Goal: Information Seeking & Learning: Learn about a topic

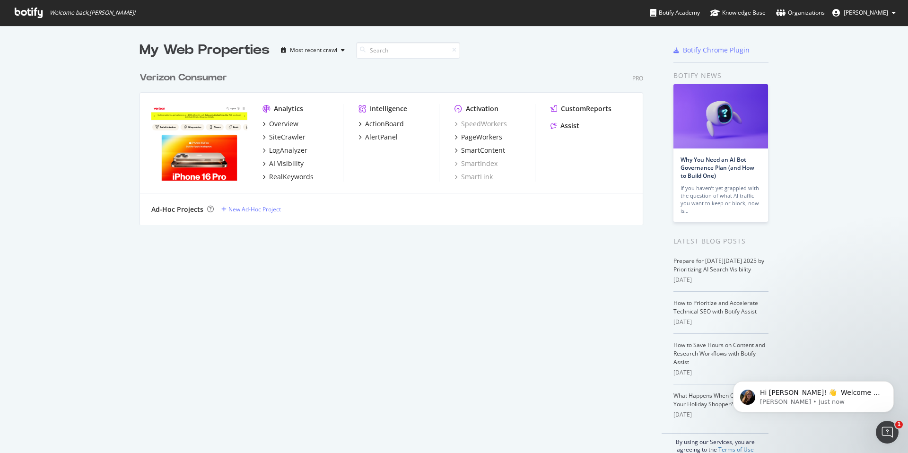
click at [411, 280] on div "My Web Properties Most recent crawl Verizon Consumer Pro Analytics Overview Sit…" at bounding box center [401, 247] width 523 height 413
click at [381, 54] on input at bounding box center [408, 50] width 104 height 17
click at [271, 125] on div "Overview" at bounding box center [283, 123] width 29 height 9
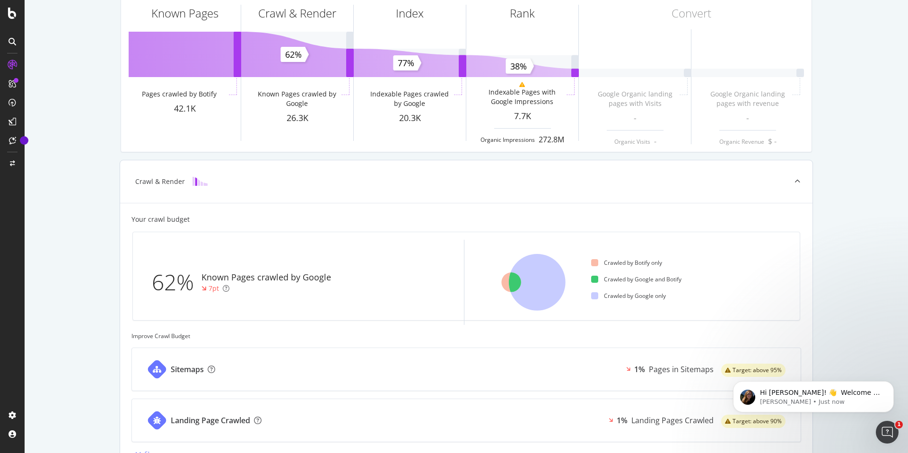
scroll to position [230, 0]
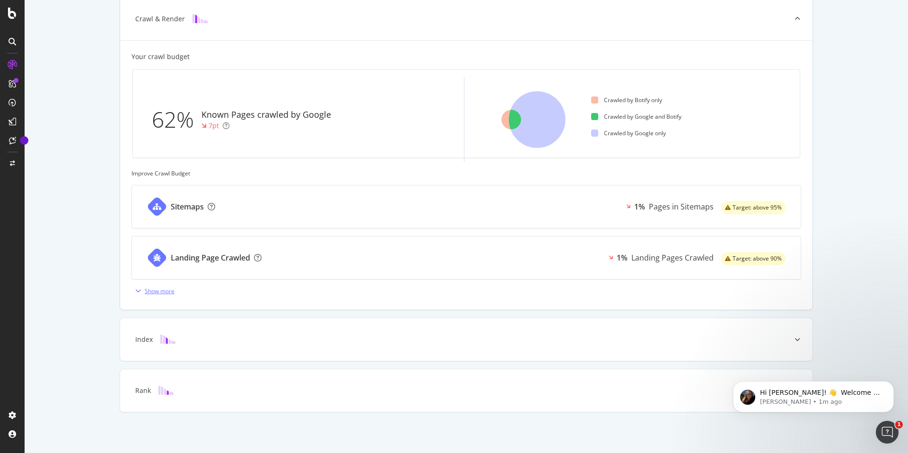
click at [146, 289] on div "Show more" at bounding box center [160, 291] width 30 height 8
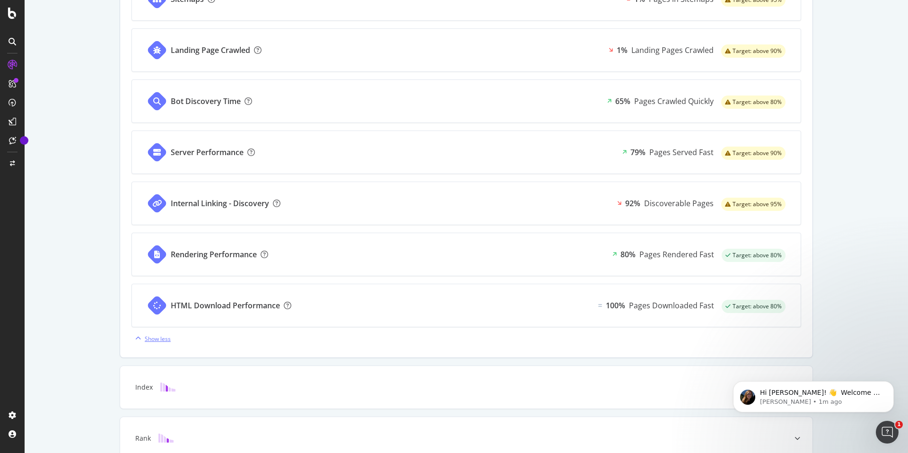
scroll to position [0, 0]
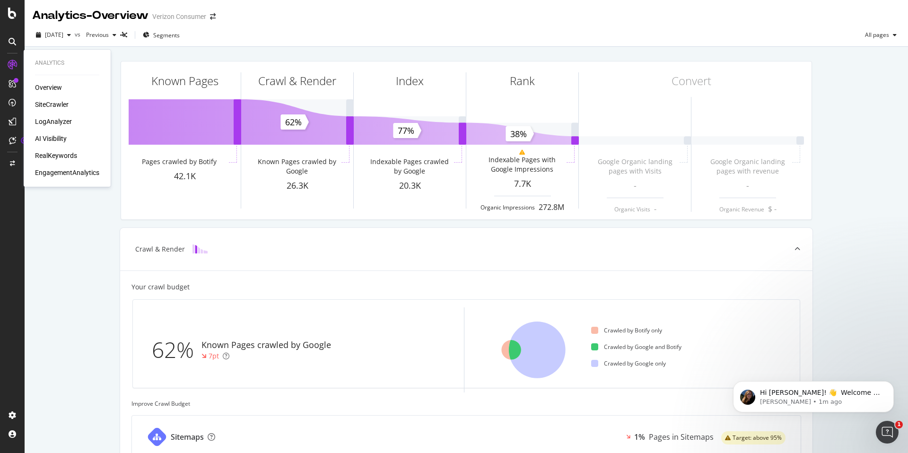
click at [47, 121] on div "LogAnalyzer" at bounding box center [53, 121] width 37 height 9
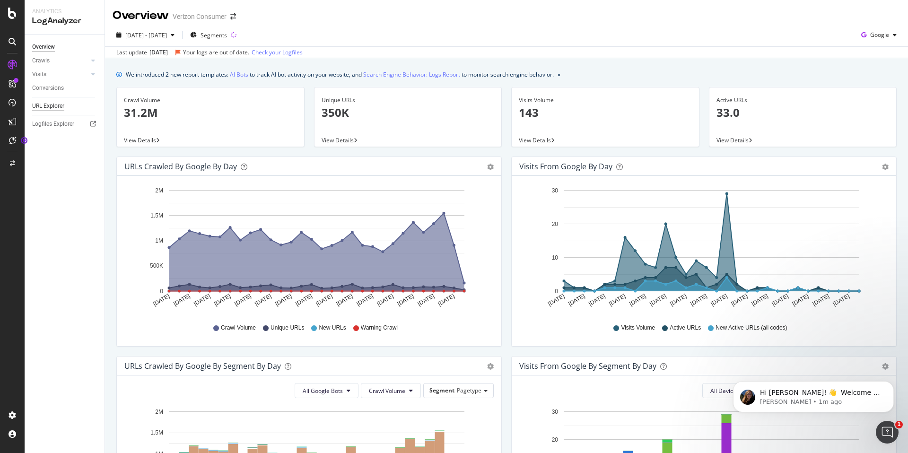
click at [48, 104] on div "URL Explorer" at bounding box center [48, 106] width 32 height 10
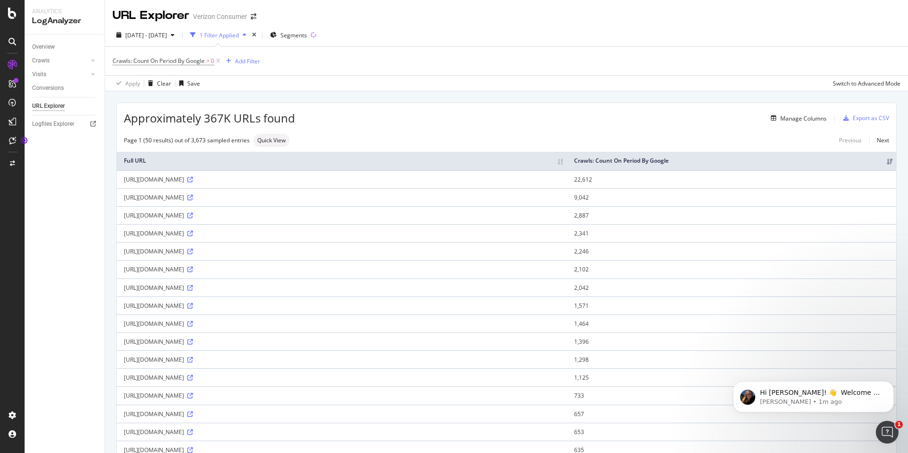
click at [193, 180] on icon at bounding box center [190, 180] width 6 height 6
click at [44, 62] on div "Crawls" at bounding box center [41, 61] width 18 height 10
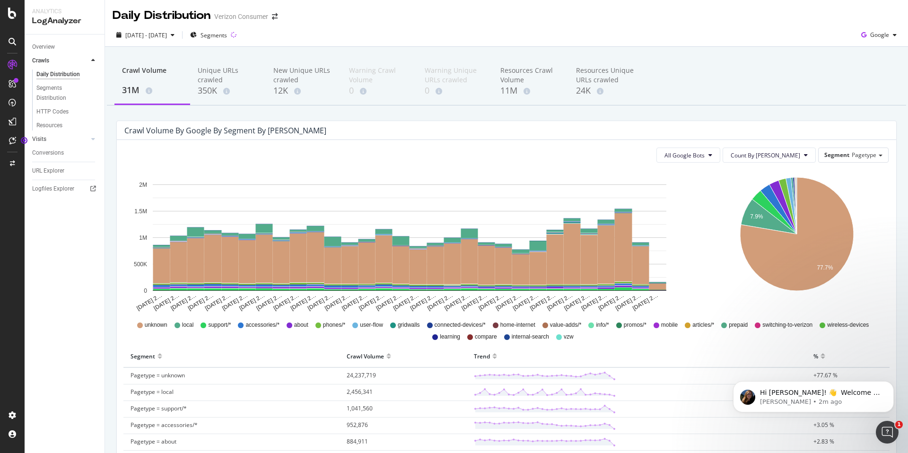
click at [57, 141] on link "Visits" at bounding box center [60, 139] width 56 height 10
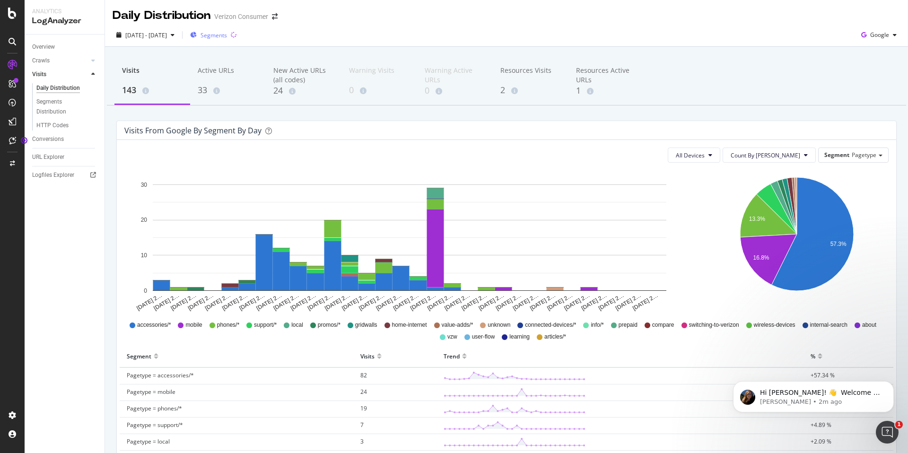
click at [227, 33] on span "Segments" at bounding box center [214, 35] width 26 height 8
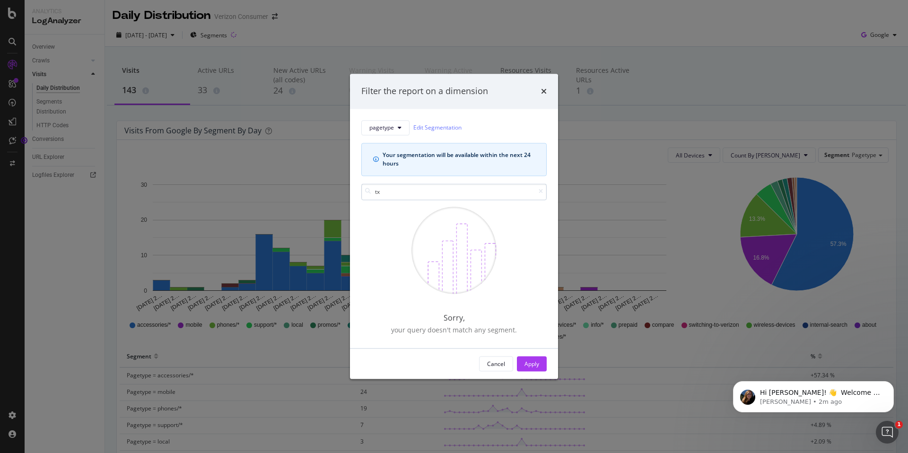
type input "t"
type input "l"
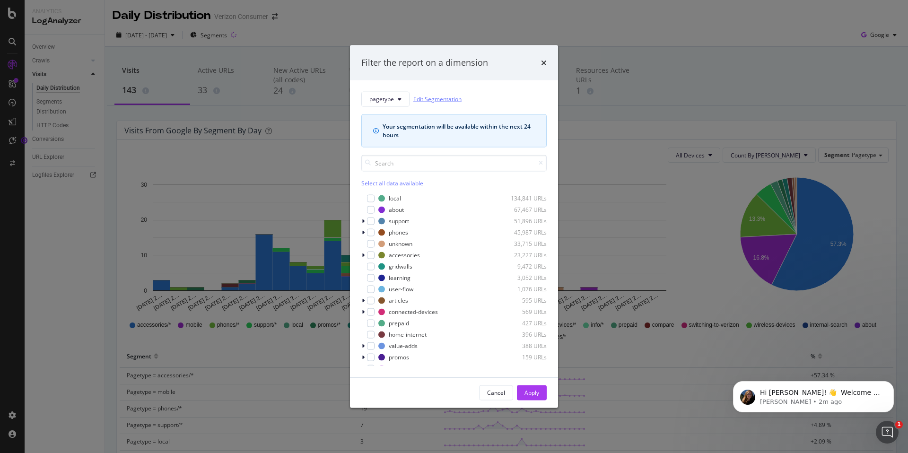
click at [425, 96] on link "Edit Segmentation" at bounding box center [437, 99] width 48 height 10
click at [398, 95] on button "pagetype" at bounding box center [385, 98] width 48 height 15
click at [390, 149] on span "host" at bounding box center [386, 150] width 34 height 9
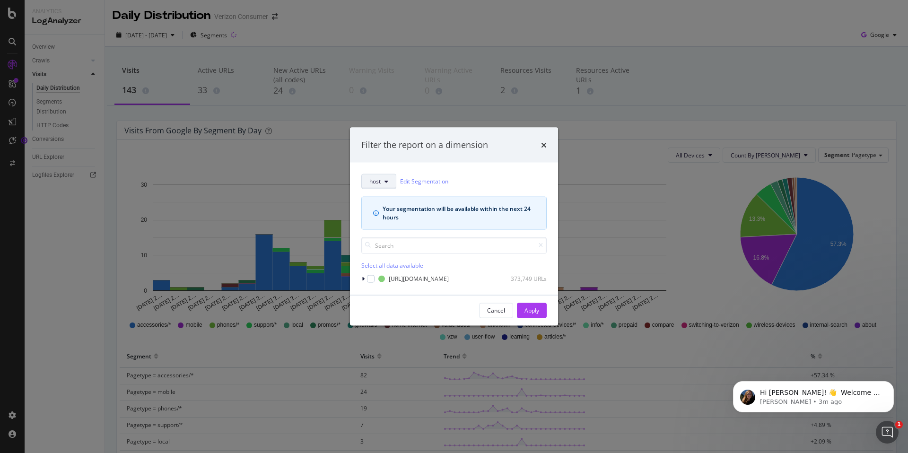
click at [386, 182] on icon "modal" at bounding box center [387, 181] width 4 height 6
click at [386, 215] on span "pagetype" at bounding box center [386, 215] width 34 height 9
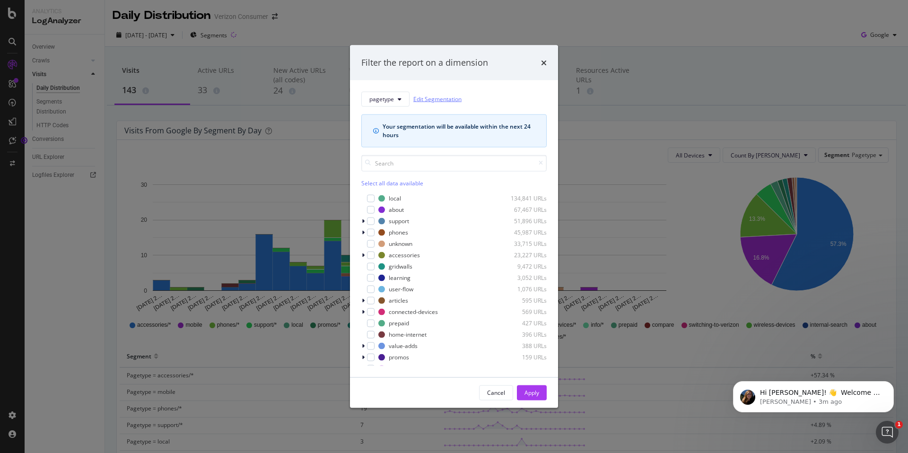
click at [426, 184] on div "Select all data available" at bounding box center [453, 183] width 185 height 8
click at [431, 97] on link "Edit Segmentation" at bounding box center [437, 99] width 48 height 10
click at [267, 172] on div "Filter the report on a dimension pagetype Edit Segmentation Your segmentation w…" at bounding box center [454, 226] width 908 height 453
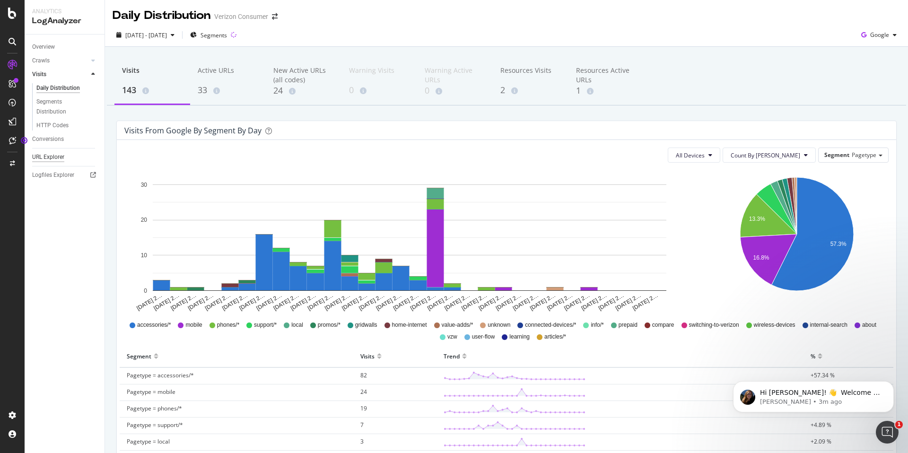
click at [55, 158] on div "URL Explorer" at bounding box center [48, 157] width 32 height 10
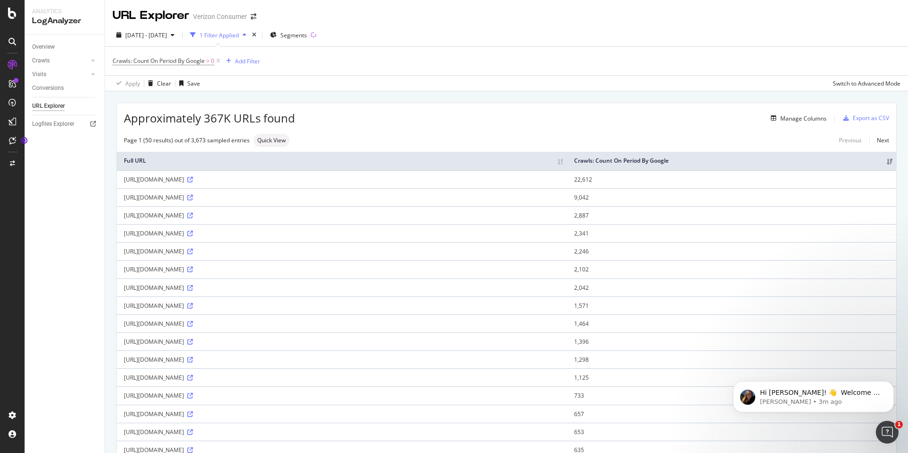
click at [496, 138] on div "Page 1 (50 results) out of 3,673 sampled entries Quick View Previous Next" at bounding box center [507, 140] width 780 height 13
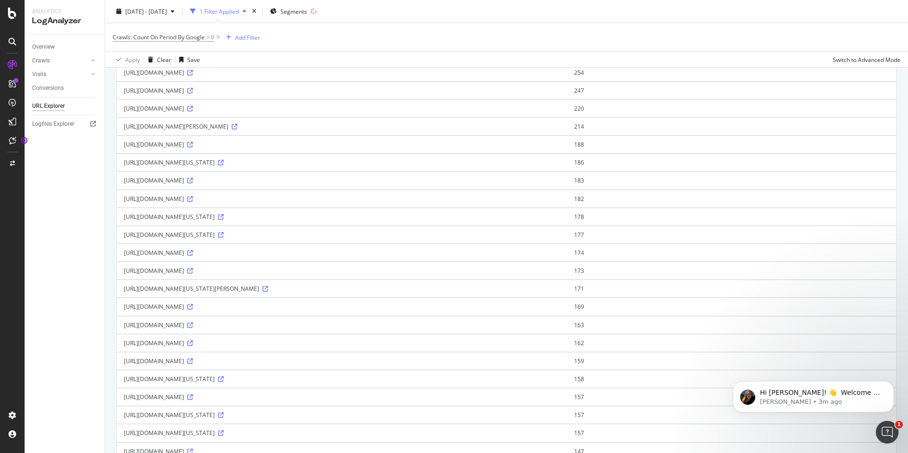
scroll to position [666, 0]
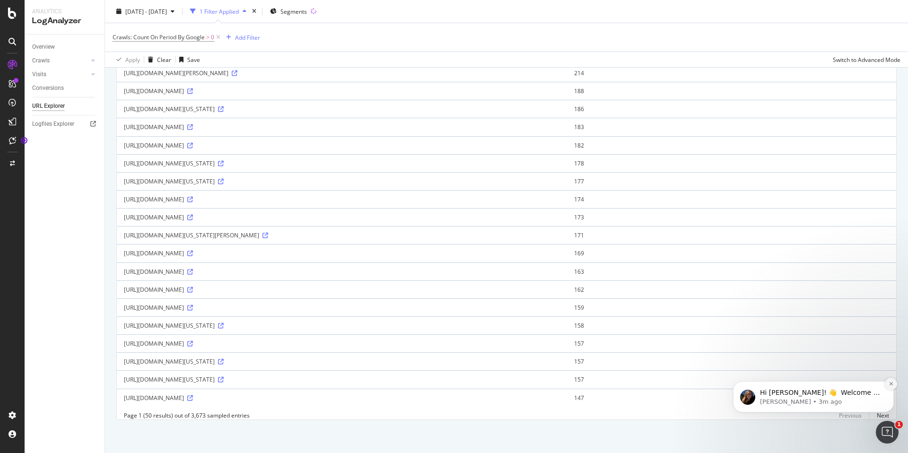
click at [891, 386] on icon "Dismiss notification" at bounding box center [891, 383] width 5 height 5
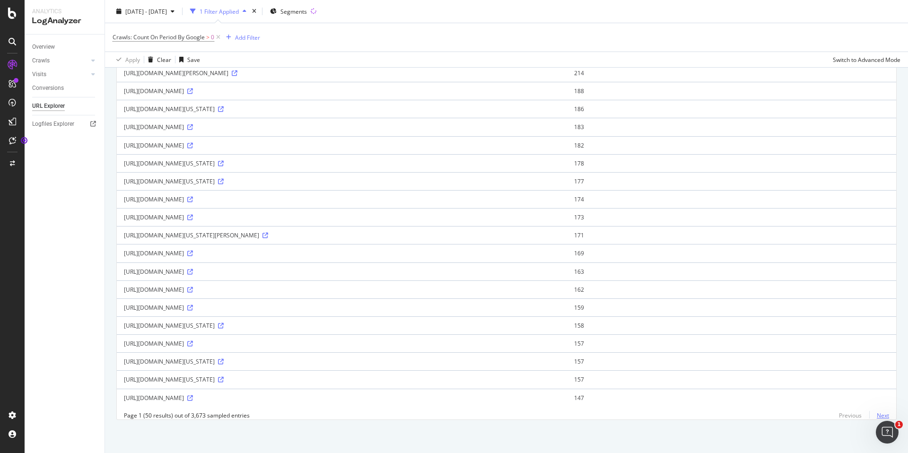
click at [884, 413] on link "Next" at bounding box center [879, 416] width 20 height 14
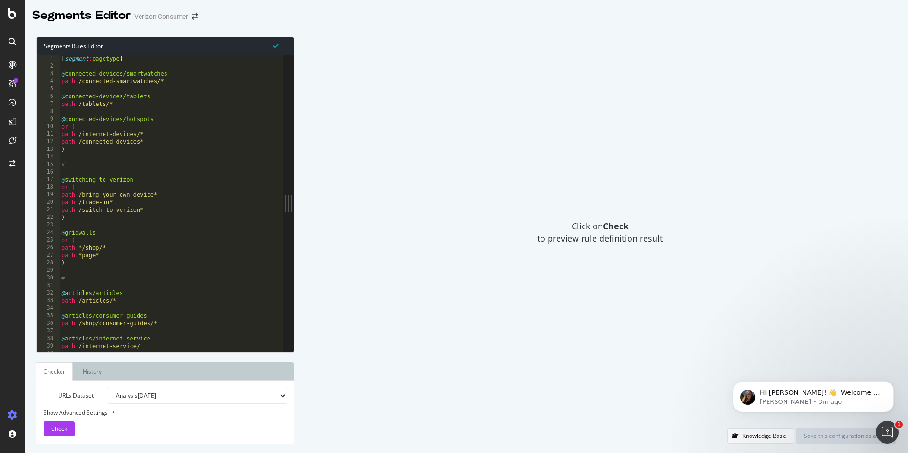
click at [422, 217] on div "Click on Check to preview rule definition result" at bounding box center [600, 233] width 593 height 392
